Goal: Task Accomplishment & Management: Manage account settings

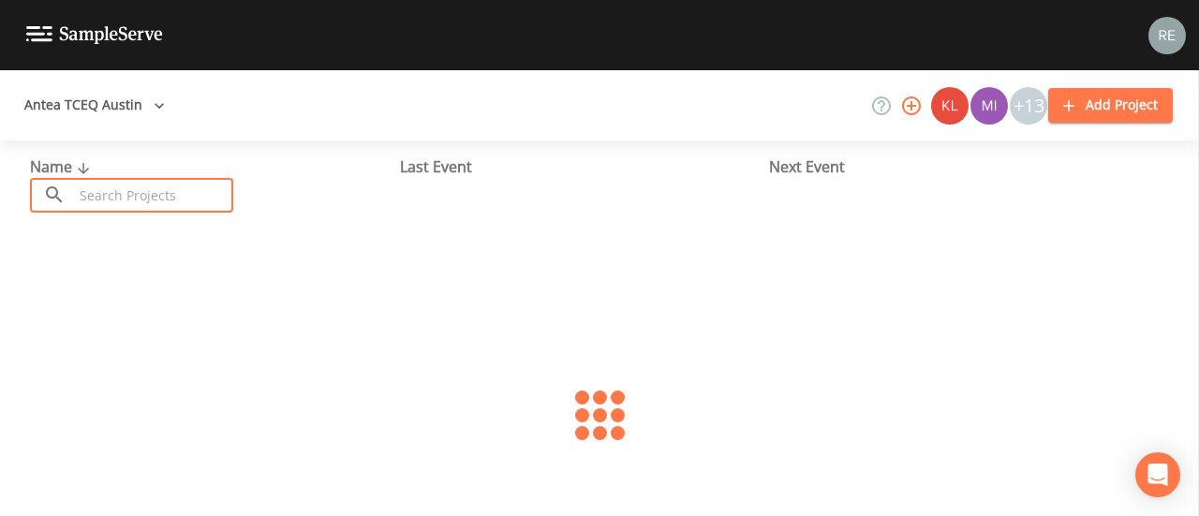
drag, startPoint x: 0, startPoint y: 0, endPoint x: 150, endPoint y: 200, distance: 249.6
click at [150, 200] on input "text" at bounding box center [153, 195] width 160 height 35
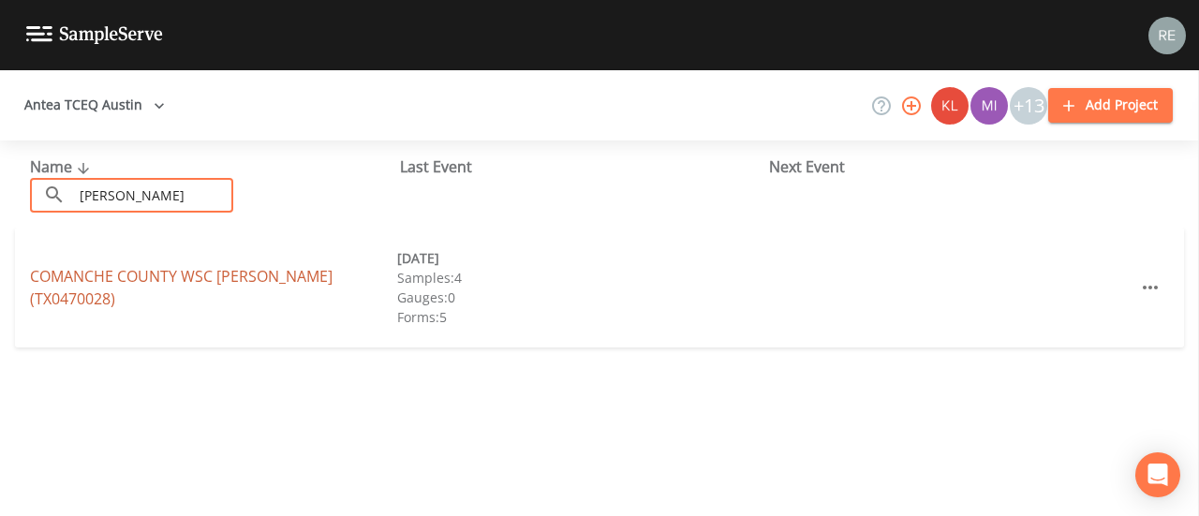
type input "[PERSON_NAME]"
click at [173, 288] on link "COMANCHE COUNTY WSC [PERSON_NAME] (TX0470028)" at bounding box center [181, 287] width 303 height 43
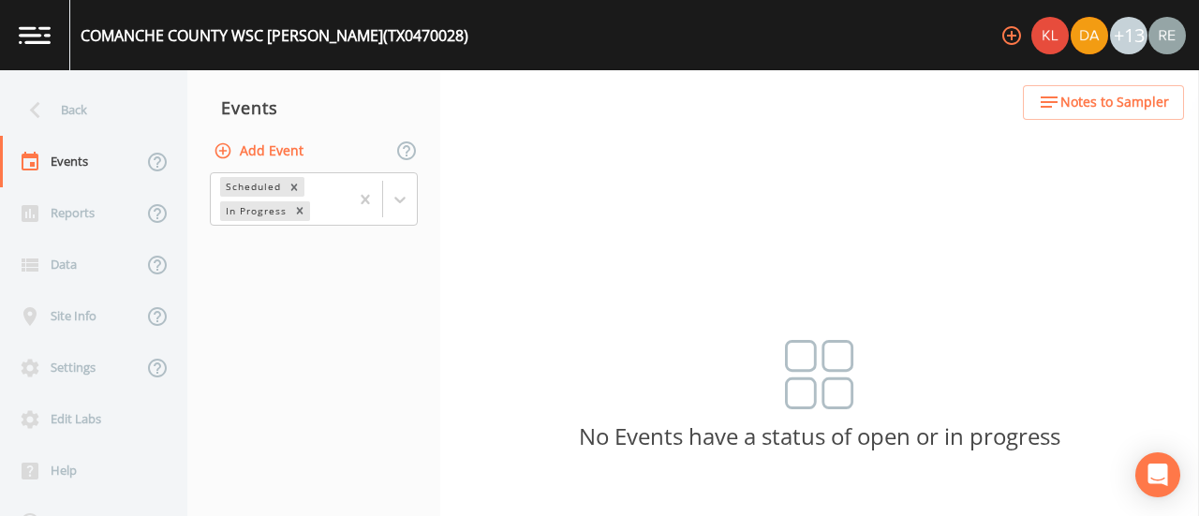
click at [286, 149] on button "Add Event" at bounding box center [260, 151] width 101 height 35
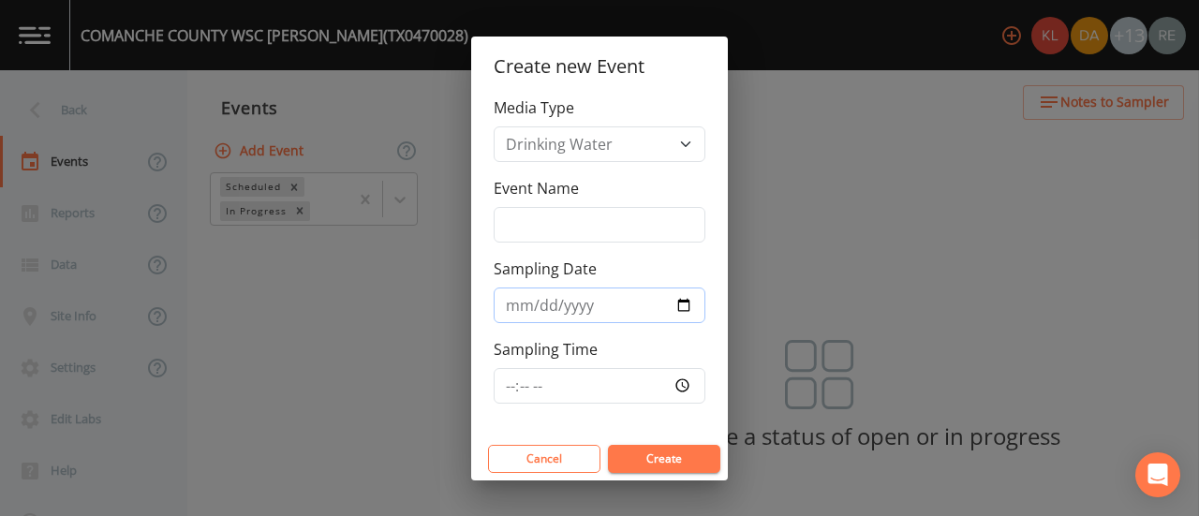
click at [686, 304] on input "Sampling Date" at bounding box center [600, 306] width 212 height 36
type input "[DATE]"
click at [688, 303] on input "[DATE]" at bounding box center [600, 306] width 212 height 36
click at [684, 459] on button "Create" at bounding box center [664, 459] width 112 height 28
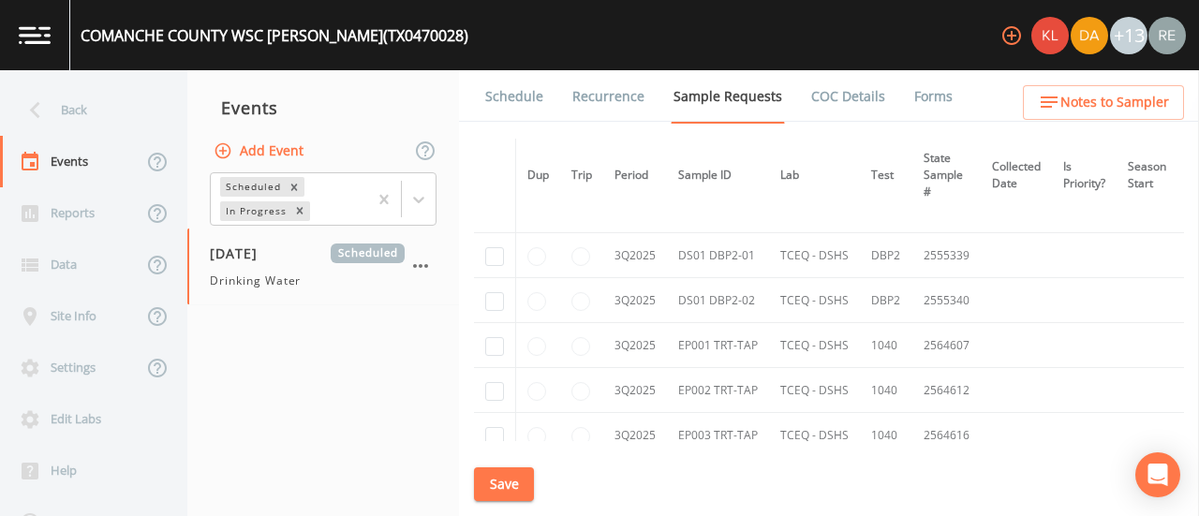
scroll to position [2593, 0]
click at [495, 254] on input "checkbox" at bounding box center [494, 255] width 19 height 19
checkbox input "true"
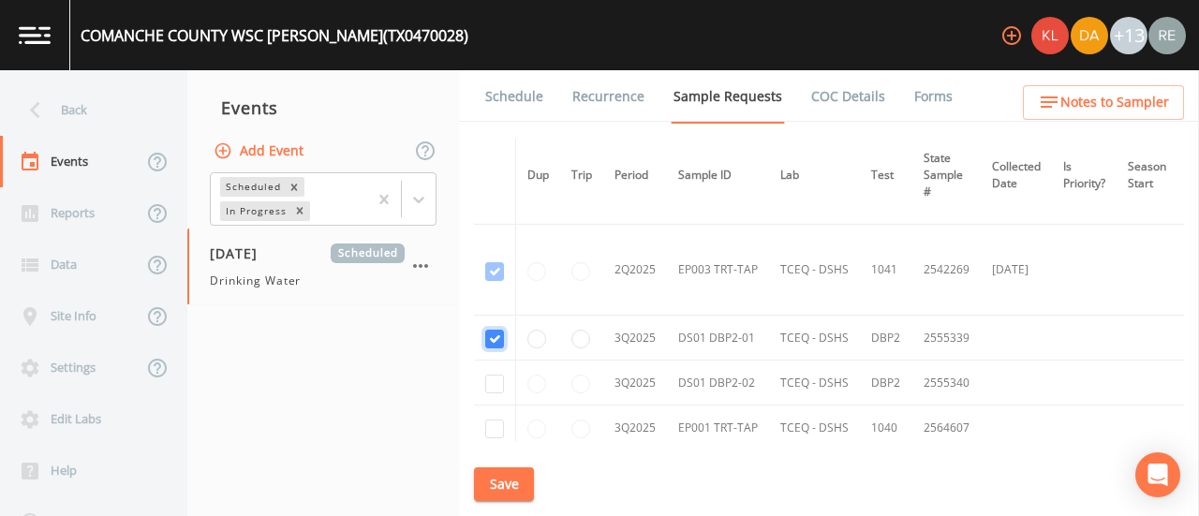
scroll to position [2195, 0]
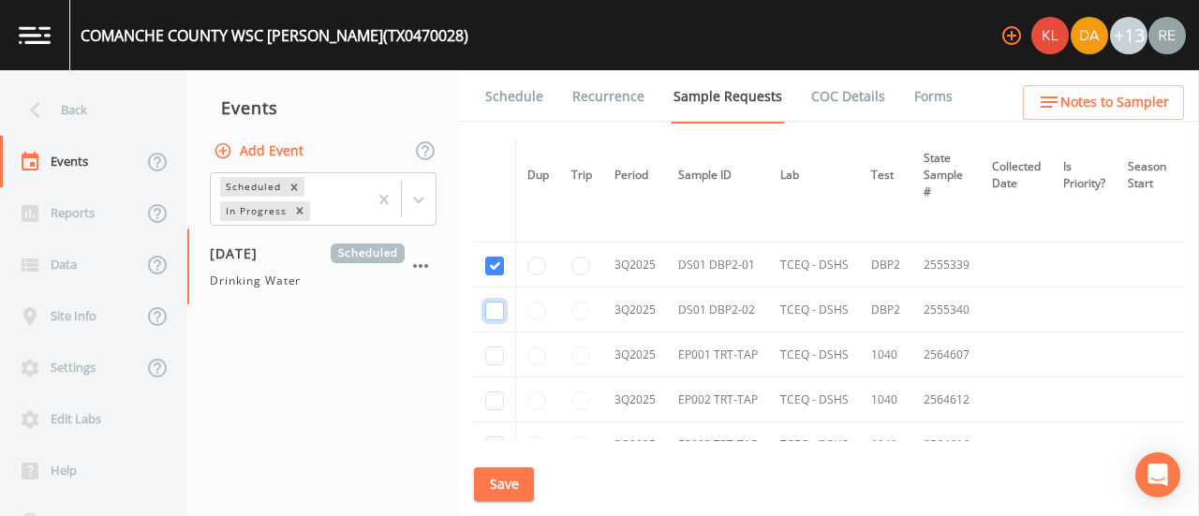
click at [495, 302] on input "checkbox" at bounding box center [494, 311] width 19 height 19
checkbox input "true"
click at [495, 347] on input "checkbox" at bounding box center [494, 356] width 19 height 19
checkbox input "true"
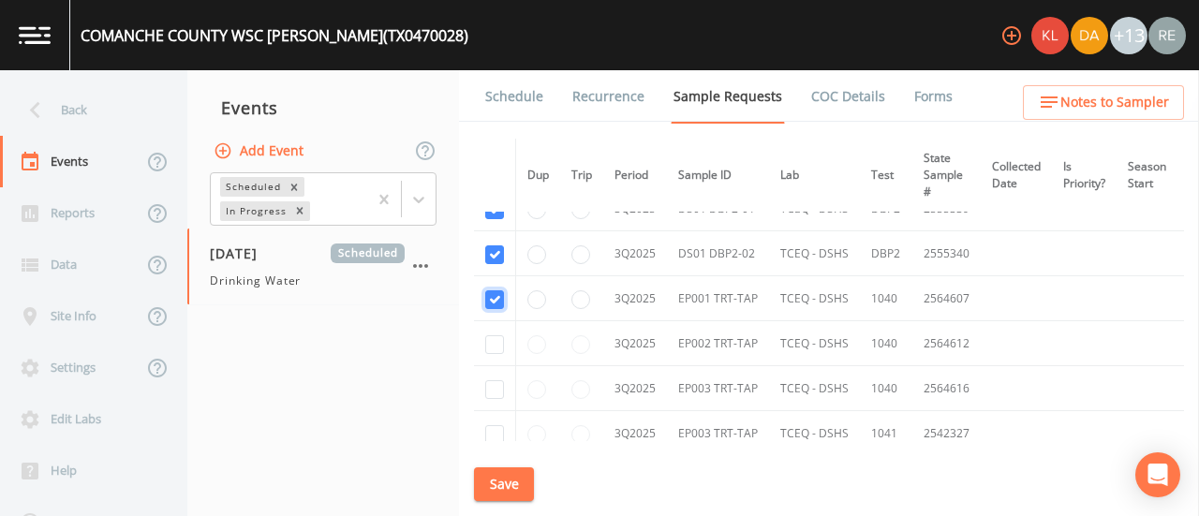
scroll to position [2254, 0]
click at [495, 333] on input "checkbox" at bounding box center [494, 342] width 19 height 19
checkbox input "true"
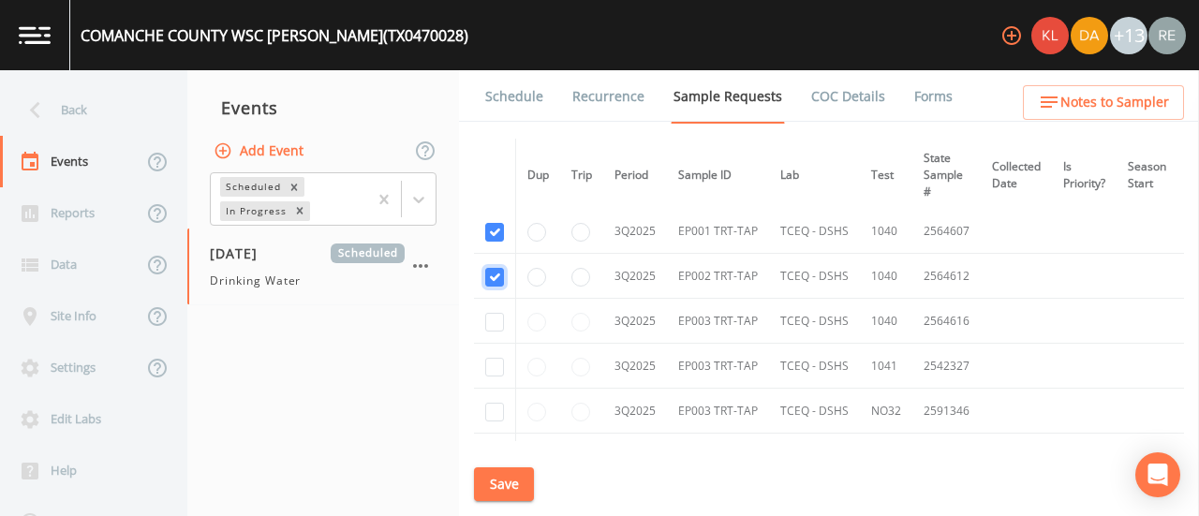
scroll to position [2319, 0]
click at [491, 402] on input "checkbox" at bounding box center [494, 411] width 19 height 19
checkbox input "true"
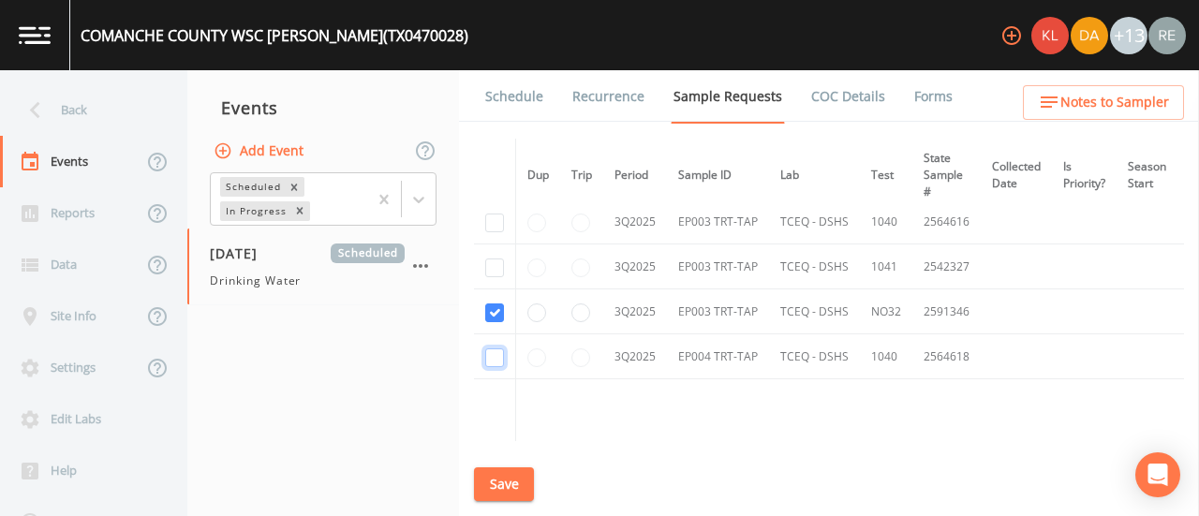
click at [493, 349] on input "checkbox" at bounding box center [494, 357] width 19 height 19
checkbox input "true"
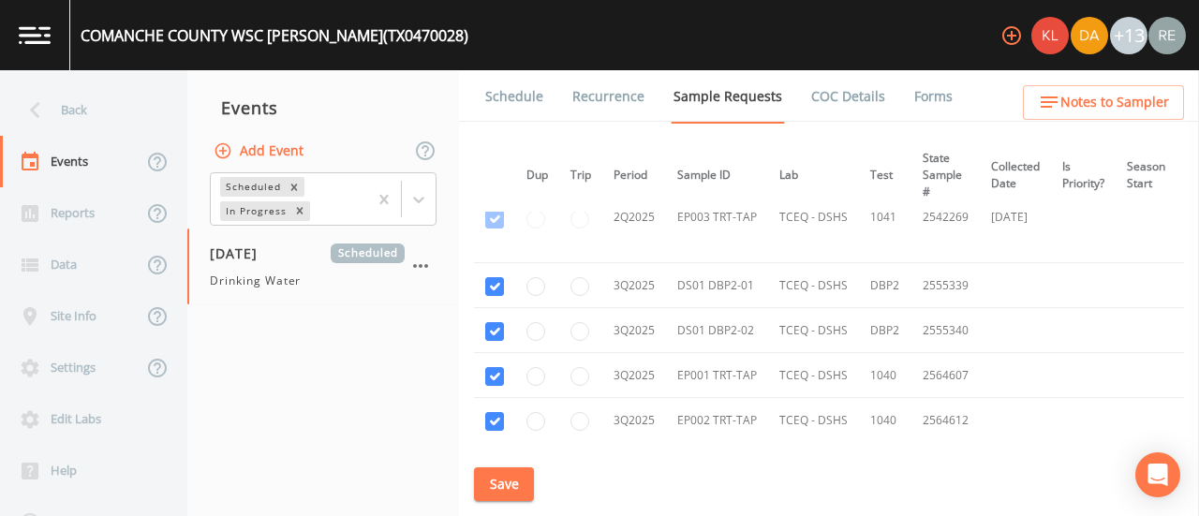
scroll to position [2269, 1]
click at [512, 479] on button "Save" at bounding box center [504, 484] width 60 height 35
click at [515, 95] on link "Schedule" at bounding box center [514, 96] width 64 height 52
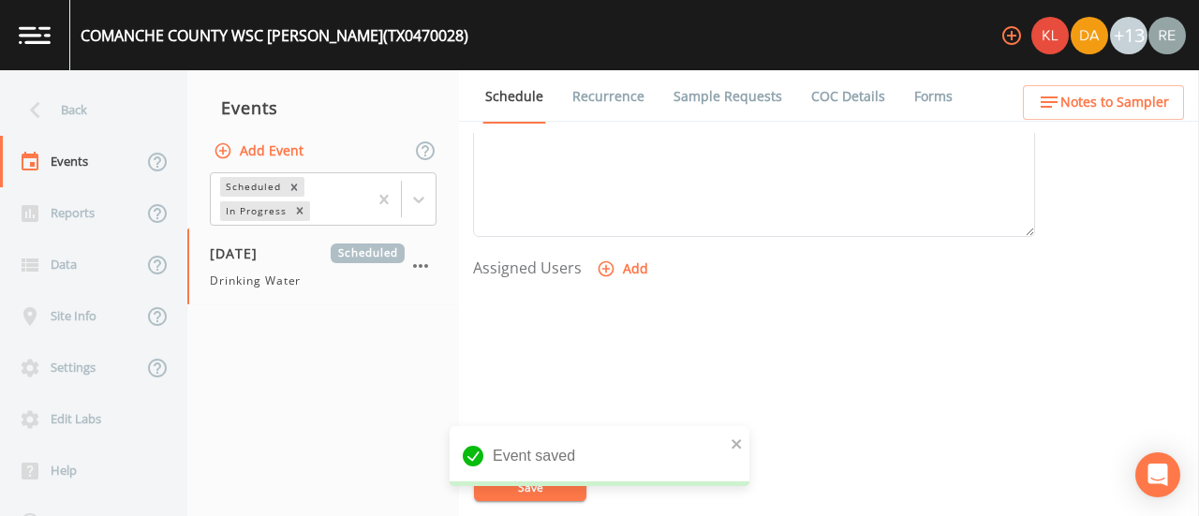
scroll to position [689, 0]
click at [624, 264] on button "Add" at bounding box center [624, 268] width 63 height 35
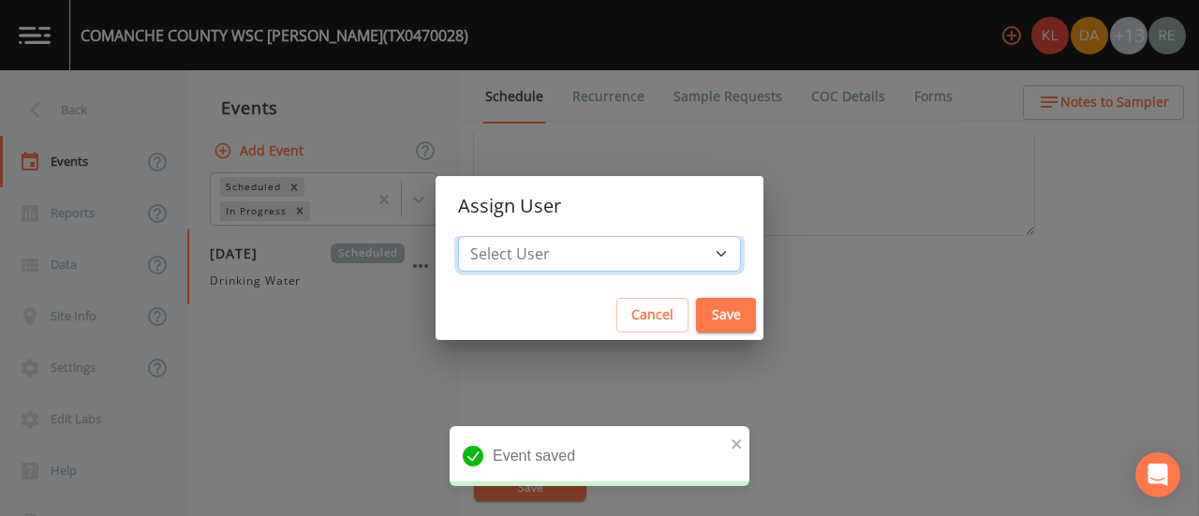
click at [659, 246] on select "Select User [PERSON_NAME] [PERSON_NAME] [PERSON_NAME] [PERSON_NAME] [PERSON_NAM…" at bounding box center [599, 254] width 283 height 36
select select "cda467bf-2385-465e-b0d0-2ef008f7967e"
click at [517, 236] on select "Select User [PERSON_NAME] [PERSON_NAME] [PERSON_NAME] [PERSON_NAME] [PERSON_NAM…" at bounding box center [599, 254] width 283 height 36
click at [696, 320] on button "Save" at bounding box center [726, 315] width 60 height 35
select select
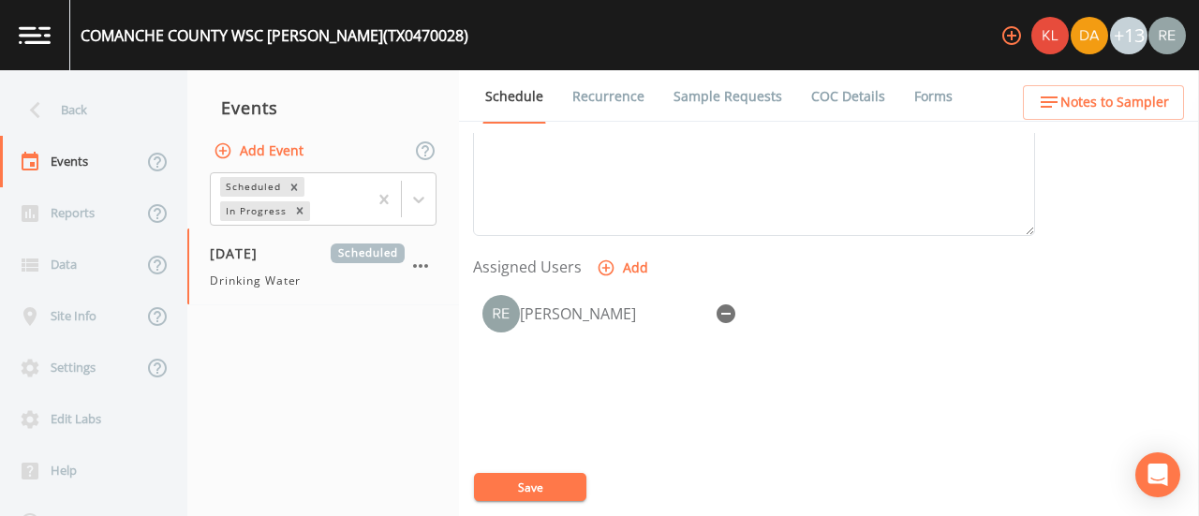
click at [562, 488] on div "COMANCHE COUNTY WSC [PERSON_NAME] (TX0470028) +13 Back Events Reports Data Site…" at bounding box center [599, 258] width 1199 height 516
click at [562, 488] on button "Save" at bounding box center [530, 487] width 112 height 28
click at [64, 117] on div "Back" at bounding box center [84, 110] width 169 height 52
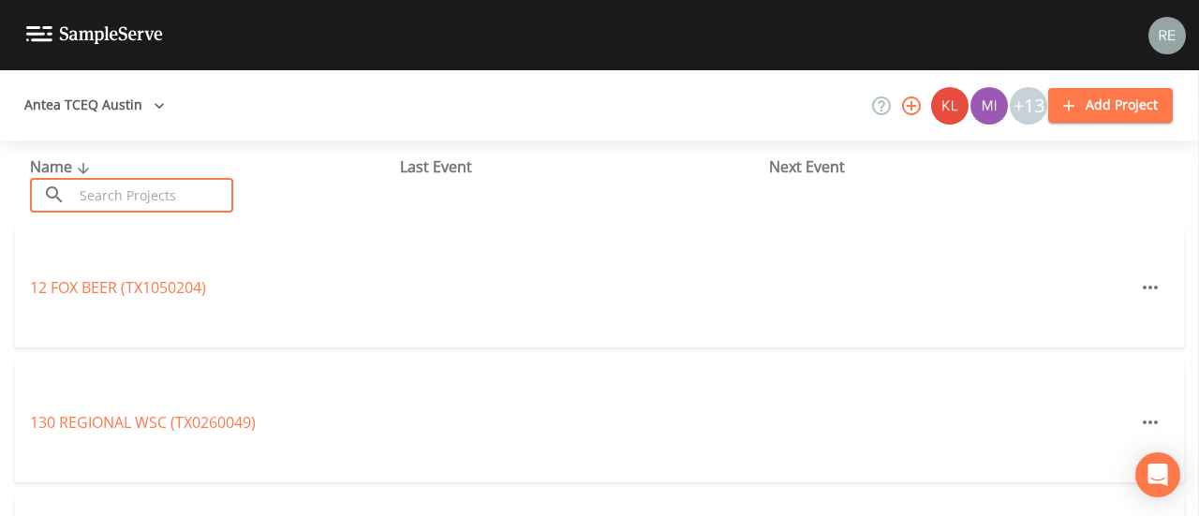
click at [119, 194] on input "text" at bounding box center [153, 195] width 160 height 35
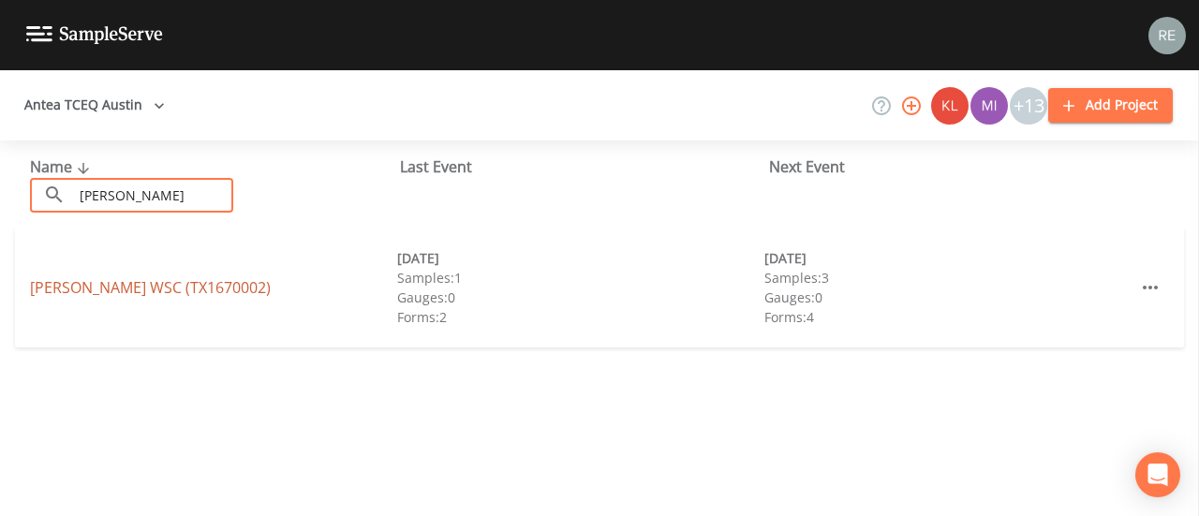
type input "[PERSON_NAME]"
click at [126, 282] on link "[PERSON_NAME] WSC (TX1670002)" at bounding box center [150, 287] width 241 height 21
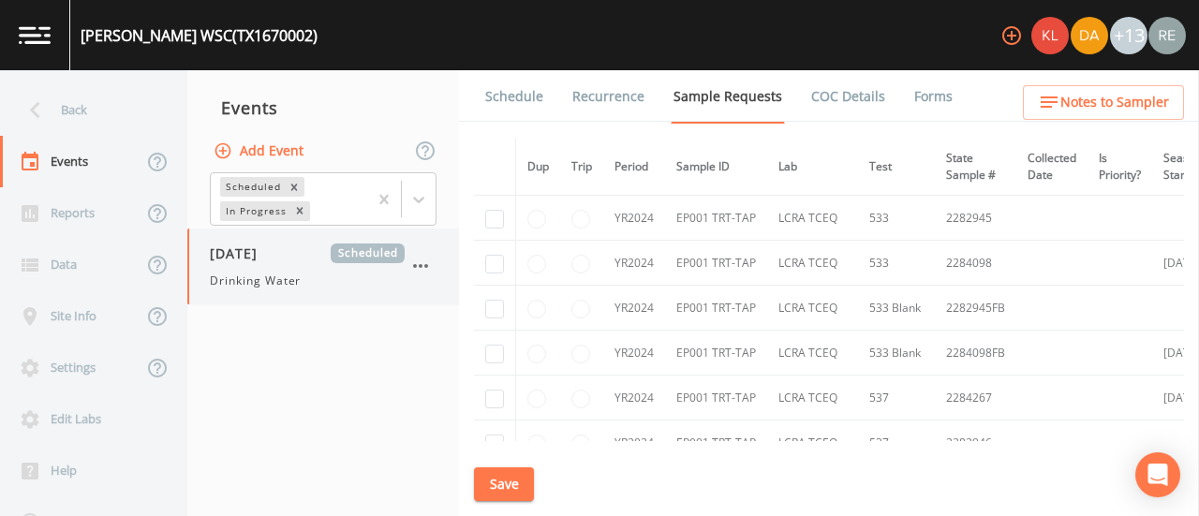
click at [245, 250] on span "[DATE]" at bounding box center [240, 254] width 61 height 20
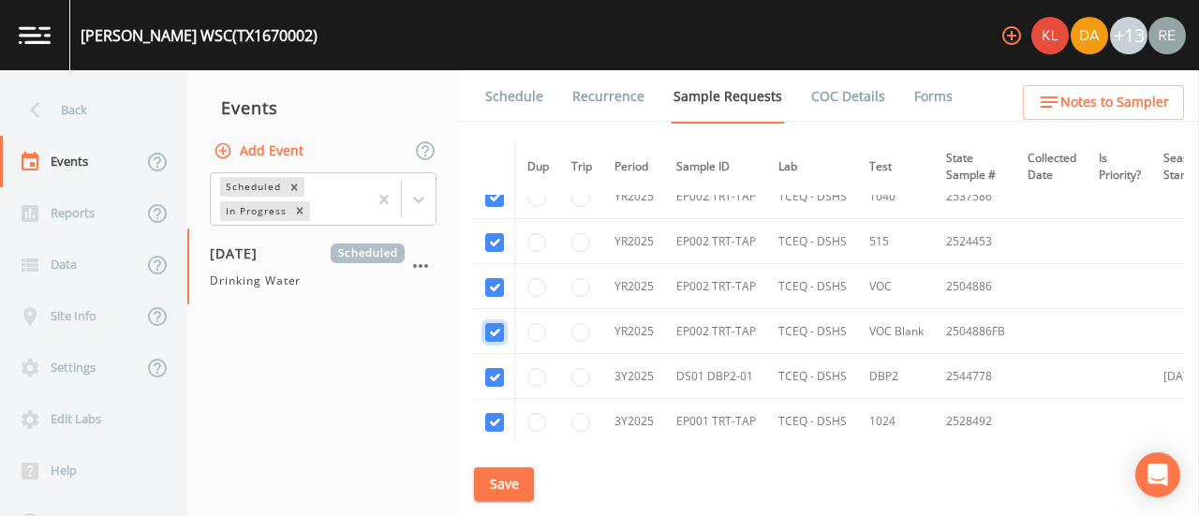
click at [496, 323] on input "checkbox" at bounding box center [494, 332] width 19 height 19
checkbox input "false"
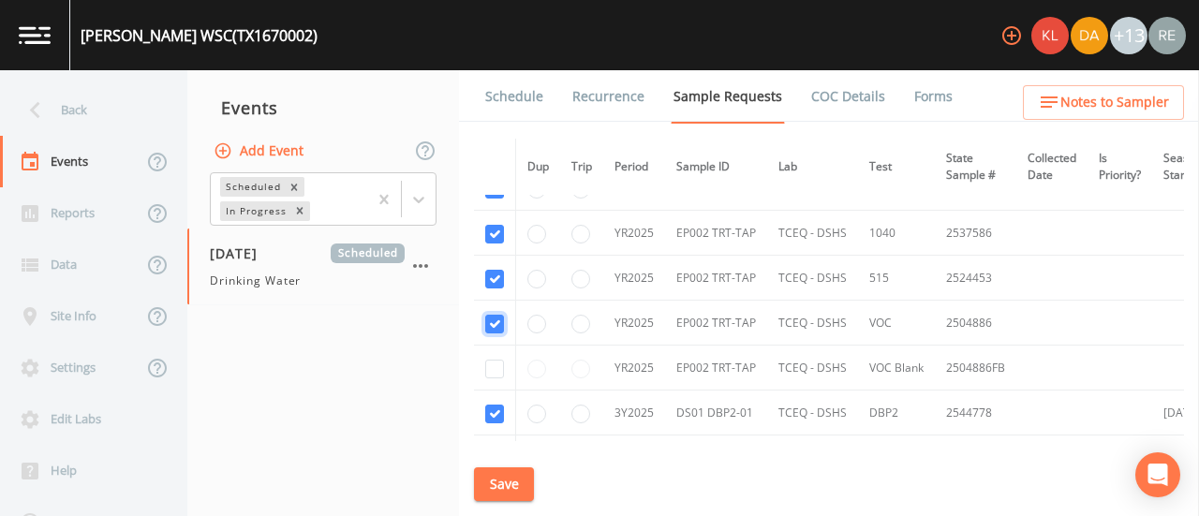
click at [496, 315] on input "checkbox" at bounding box center [494, 324] width 19 height 19
checkbox input "false"
click at [493, 256] on td at bounding box center [495, 278] width 42 height 45
click at [493, 270] on input "checkbox" at bounding box center [494, 279] width 19 height 19
checkbox input "false"
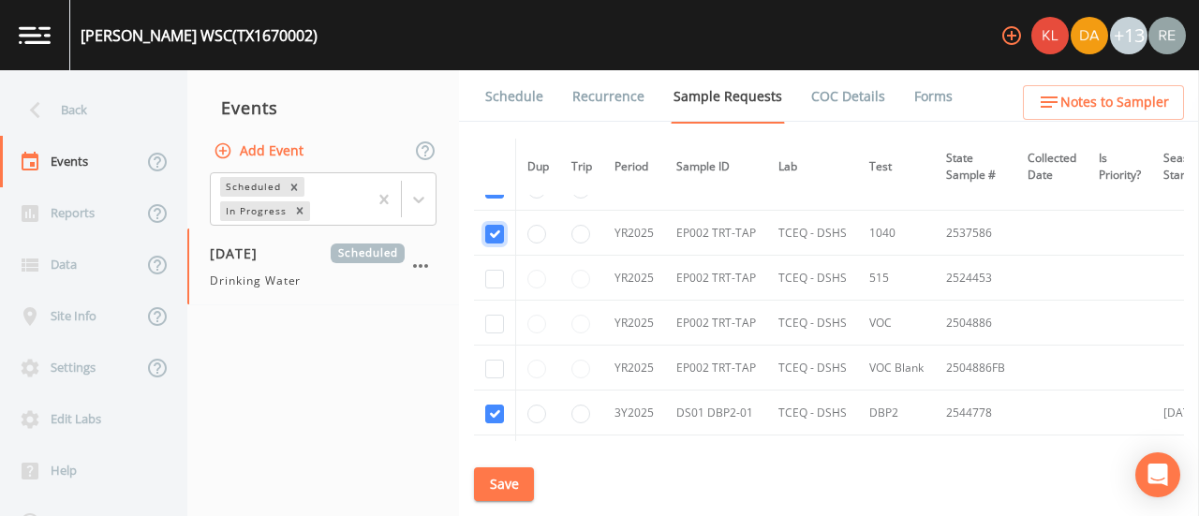
click at [499, 225] on input "checkbox" at bounding box center [494, 234] width 19 height 19
checkbox input "false"
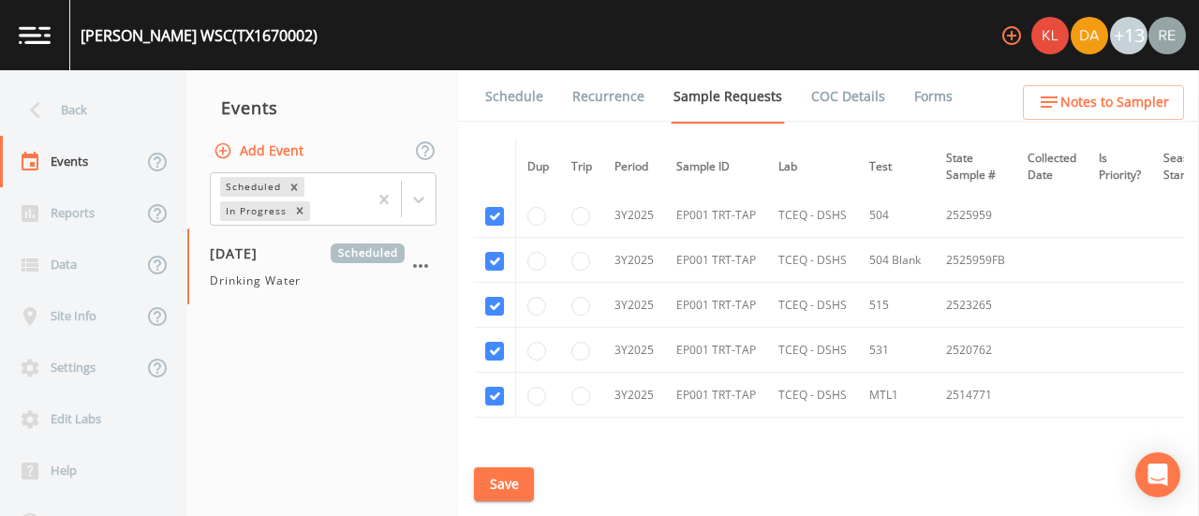
scroll to position [3021, 0]
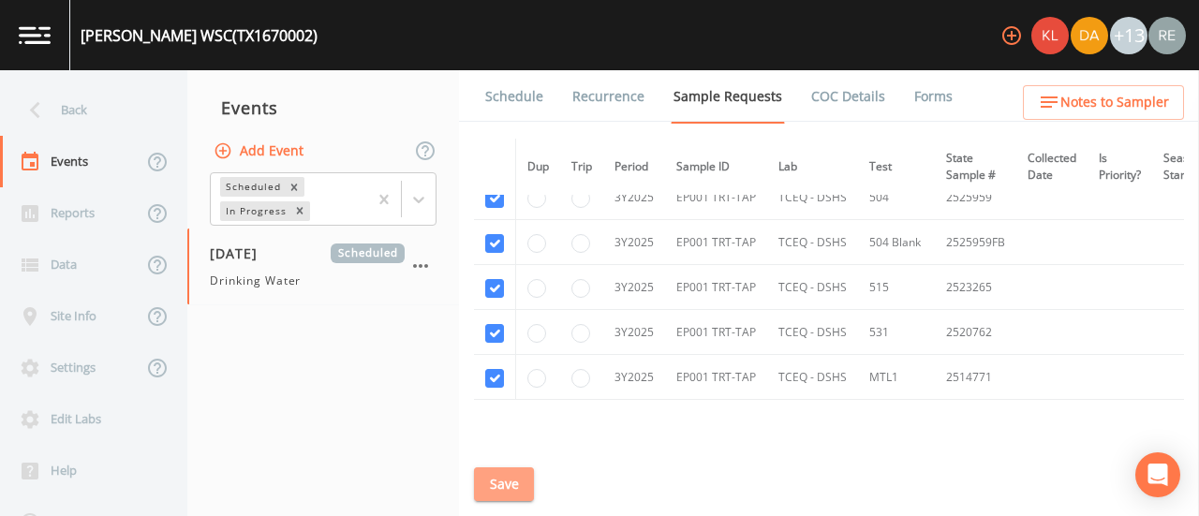
click at [504, 486] on button "Save" at bounding box center [504, 484] width 60 height 35
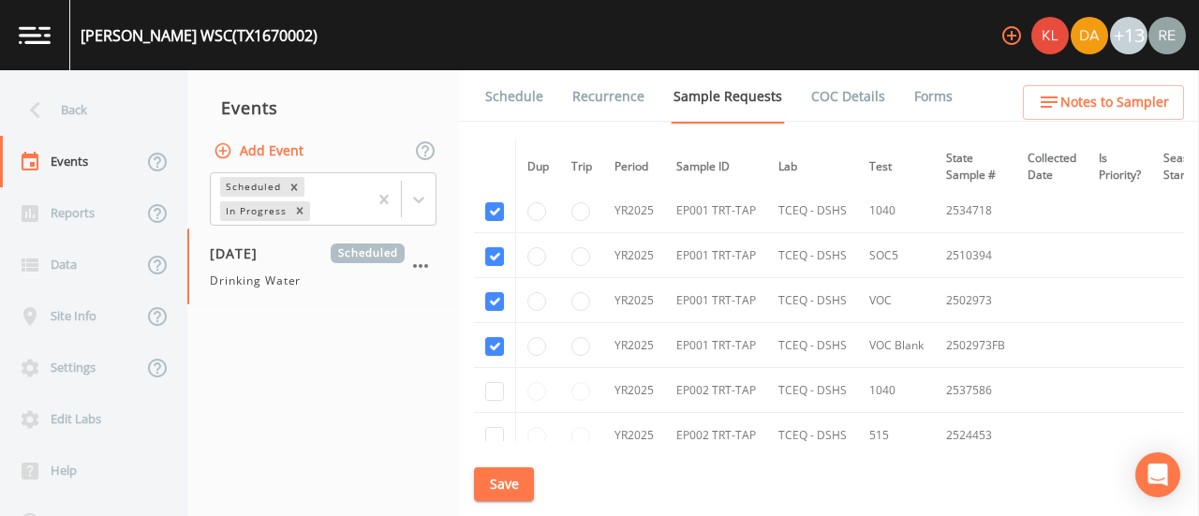
scroll to position [2569, 0]
